Goal: Information Seeking & Learning: Find specific fact

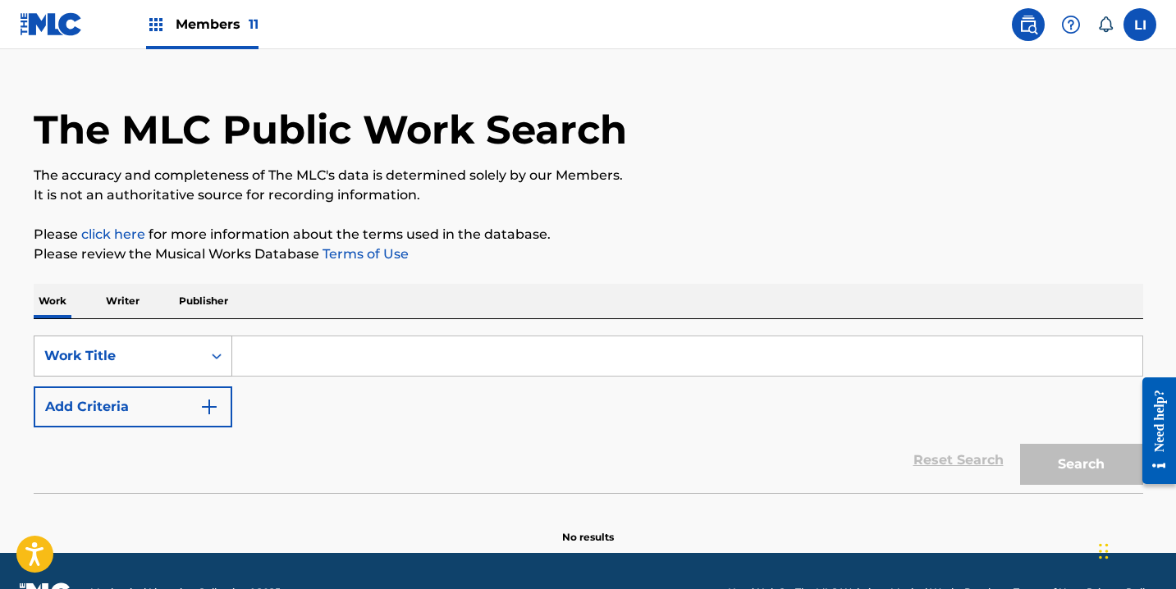
click at [133, 371] on div "Work Title" at bounding box center [133, 356] width 199 height 41
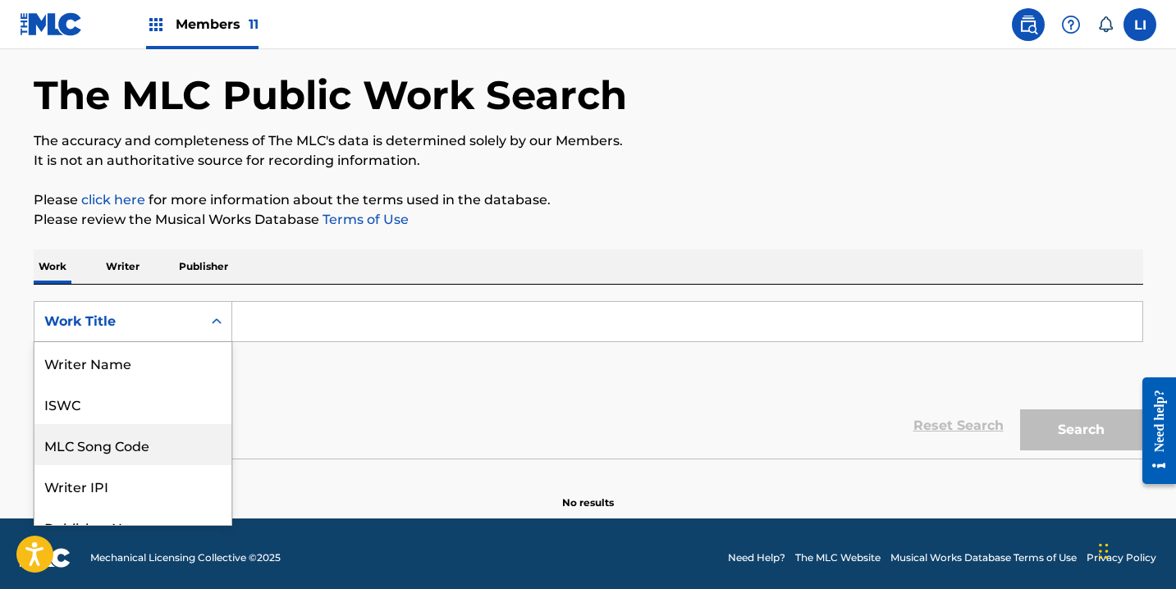
scroll to position [82, 0]
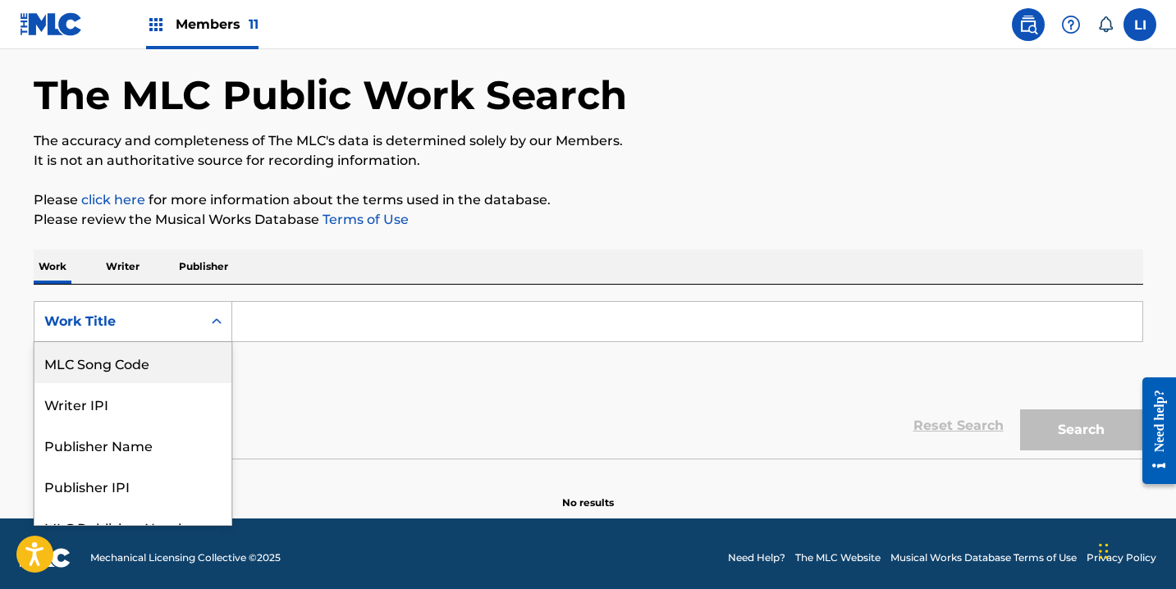
drag, startPoint x: 151, startPoint y: 354, endPoint x: 191, endPoint y: 343, distance: 41.8
click at [151, 354] on div "MLC Song Code" at bounding box center [132, 362] width 197 height 41
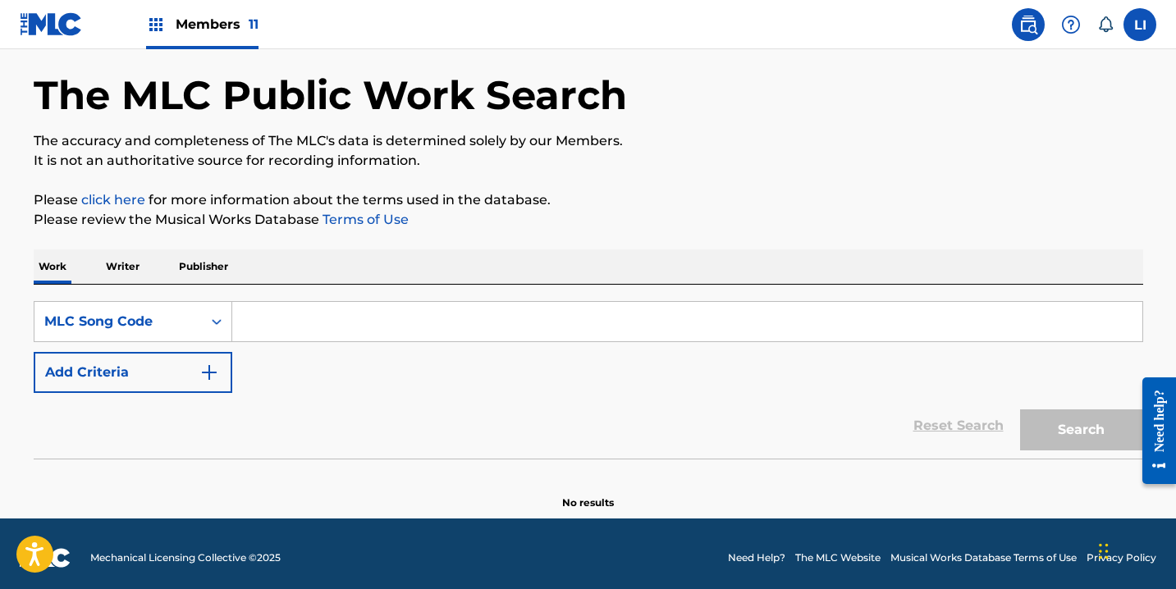
click at [273, 331] on input "Search Form" at bounding box center [687, 321] width 910 height 39
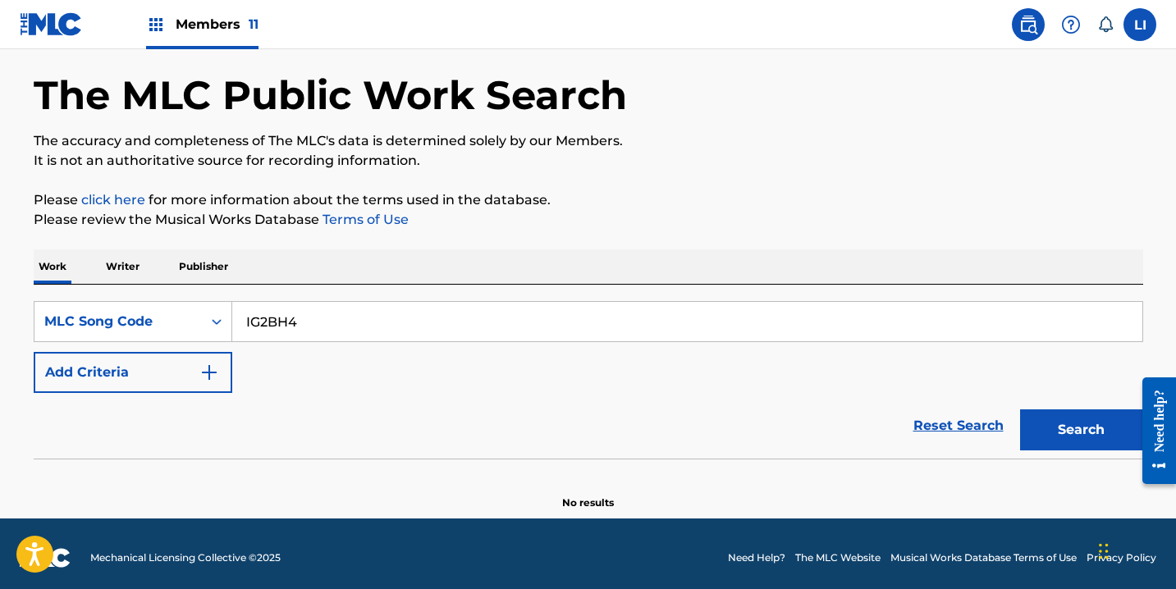
type input "IG2BH4"
click at [1020, 409] on button "Search" at bounding box center [1081, 429] width 123 height 41
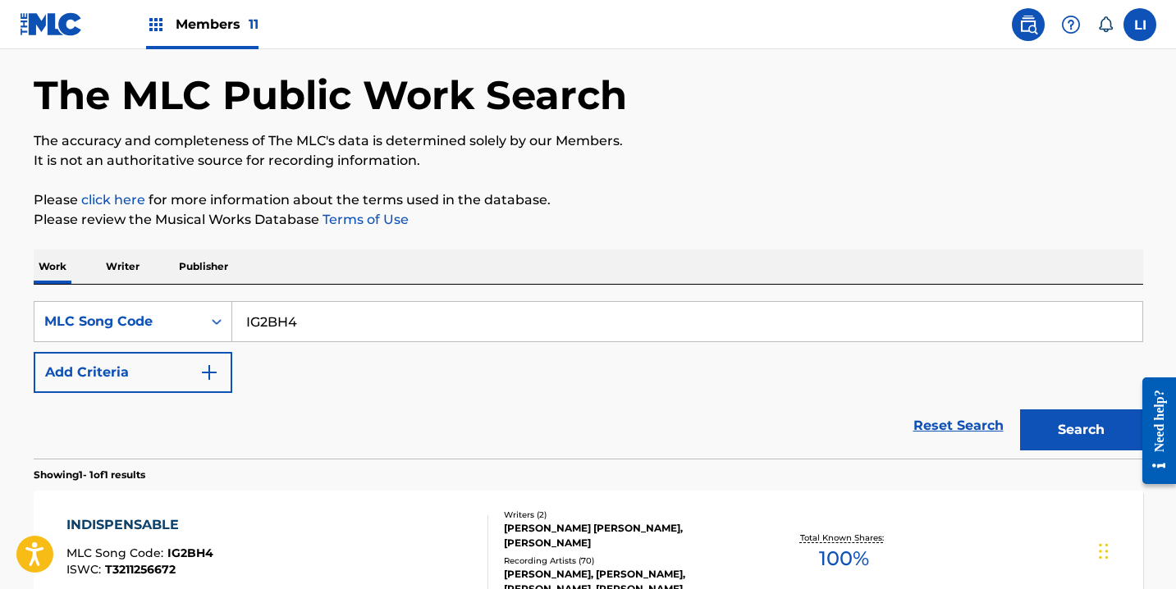
scroll to position [253, 0]
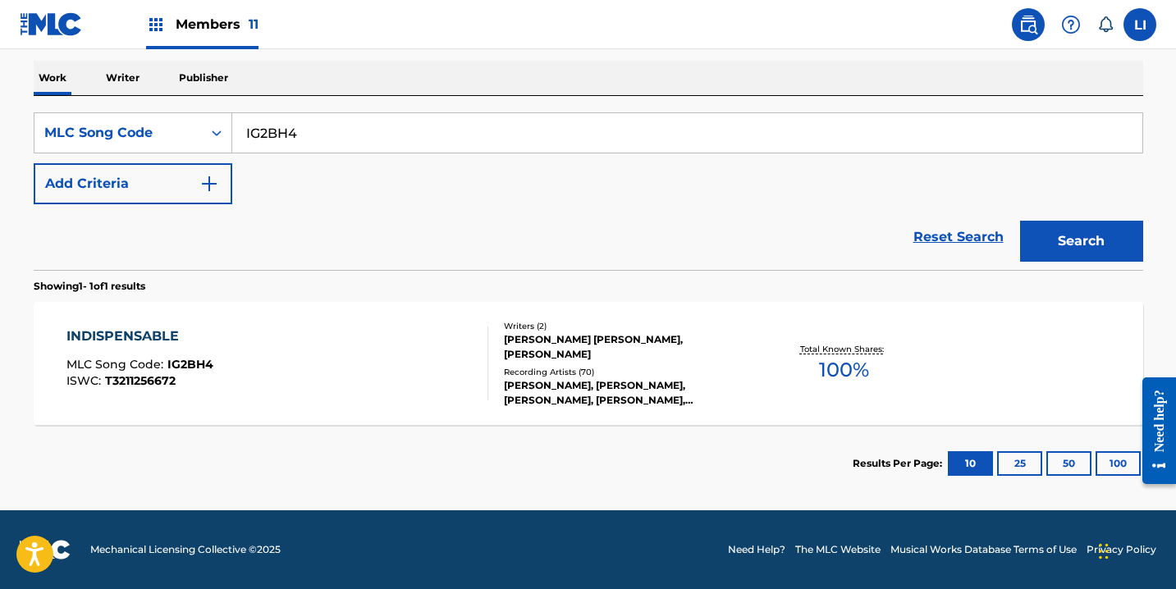
click at [386, 354] on div "INDISPENSABLE MLC Song Code : IG2BH4 ISWC : T3211256672" at bounding box center [277, 364] width 422 height 74
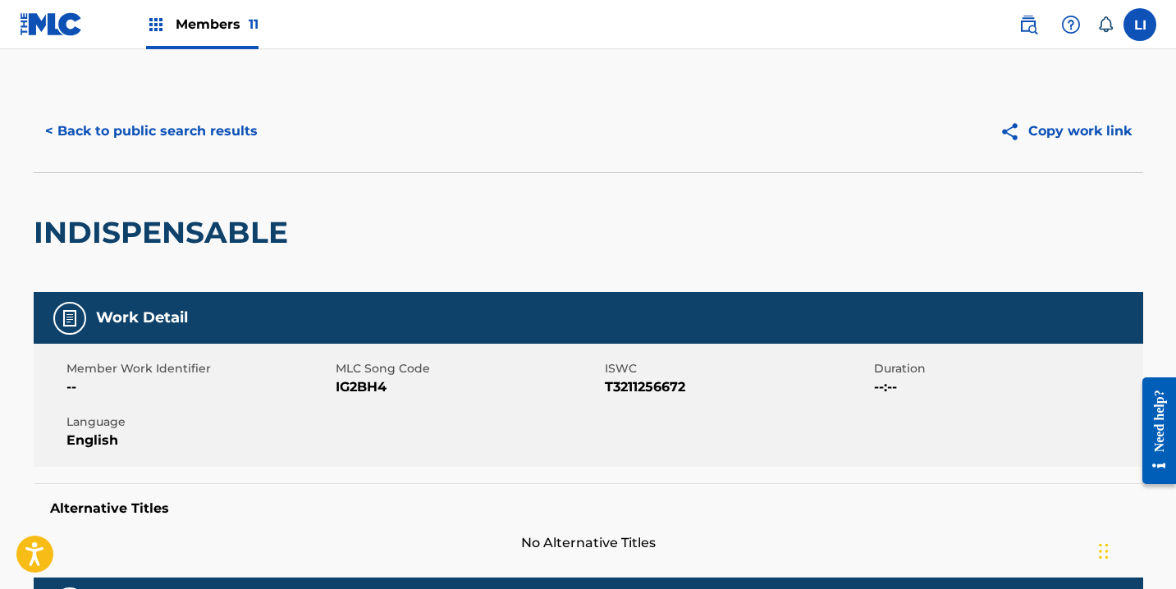
click at [225, 151] on button "< Back to public search results" at bounding box center [151, 131] width 235 height 41
